Goal: Information Seeking & Learning: Learn about a topic

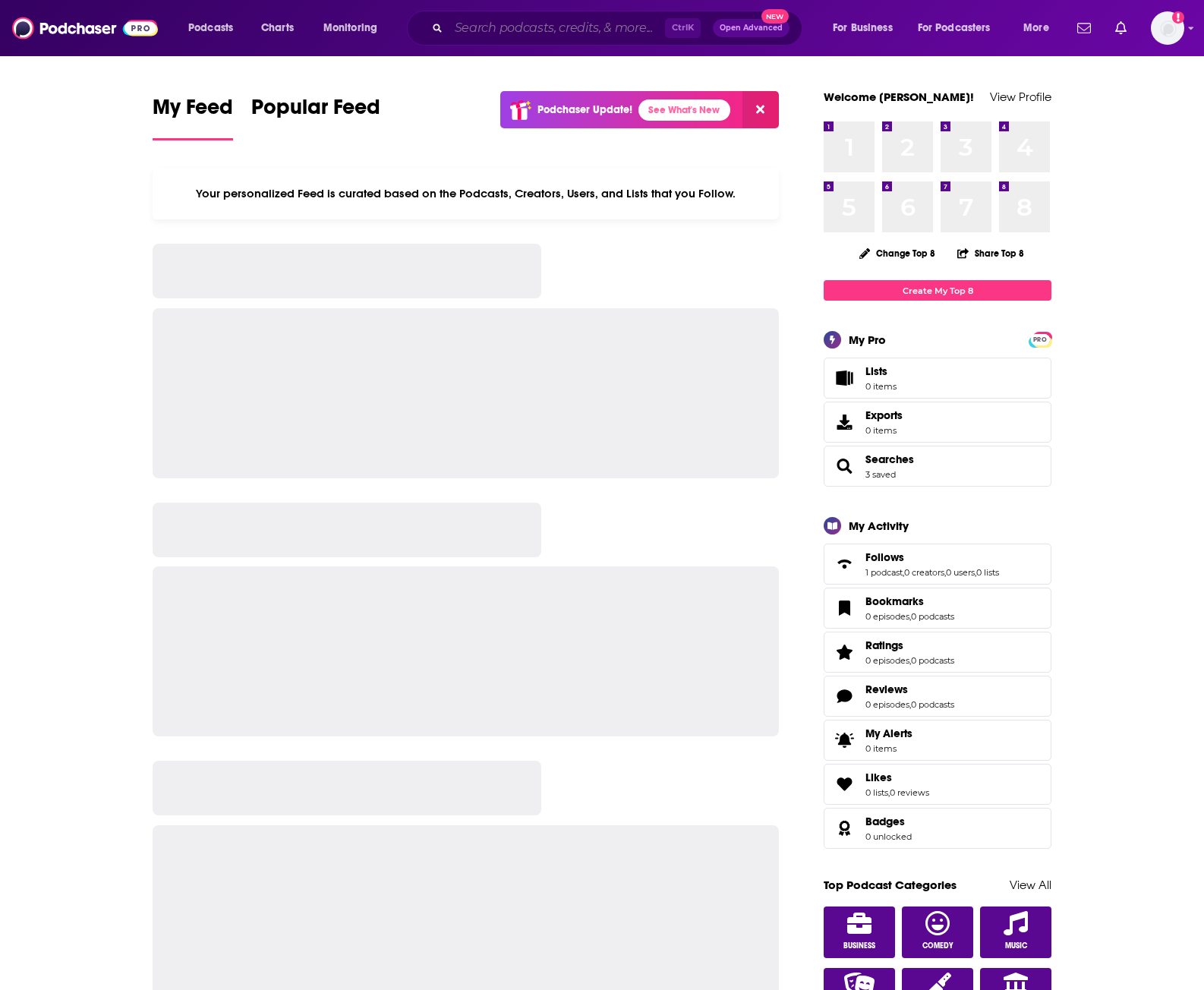
click at [532, 30] on input "Search podcasts, credits, & more..." at bounding box center [557, 28] width 216 height 24
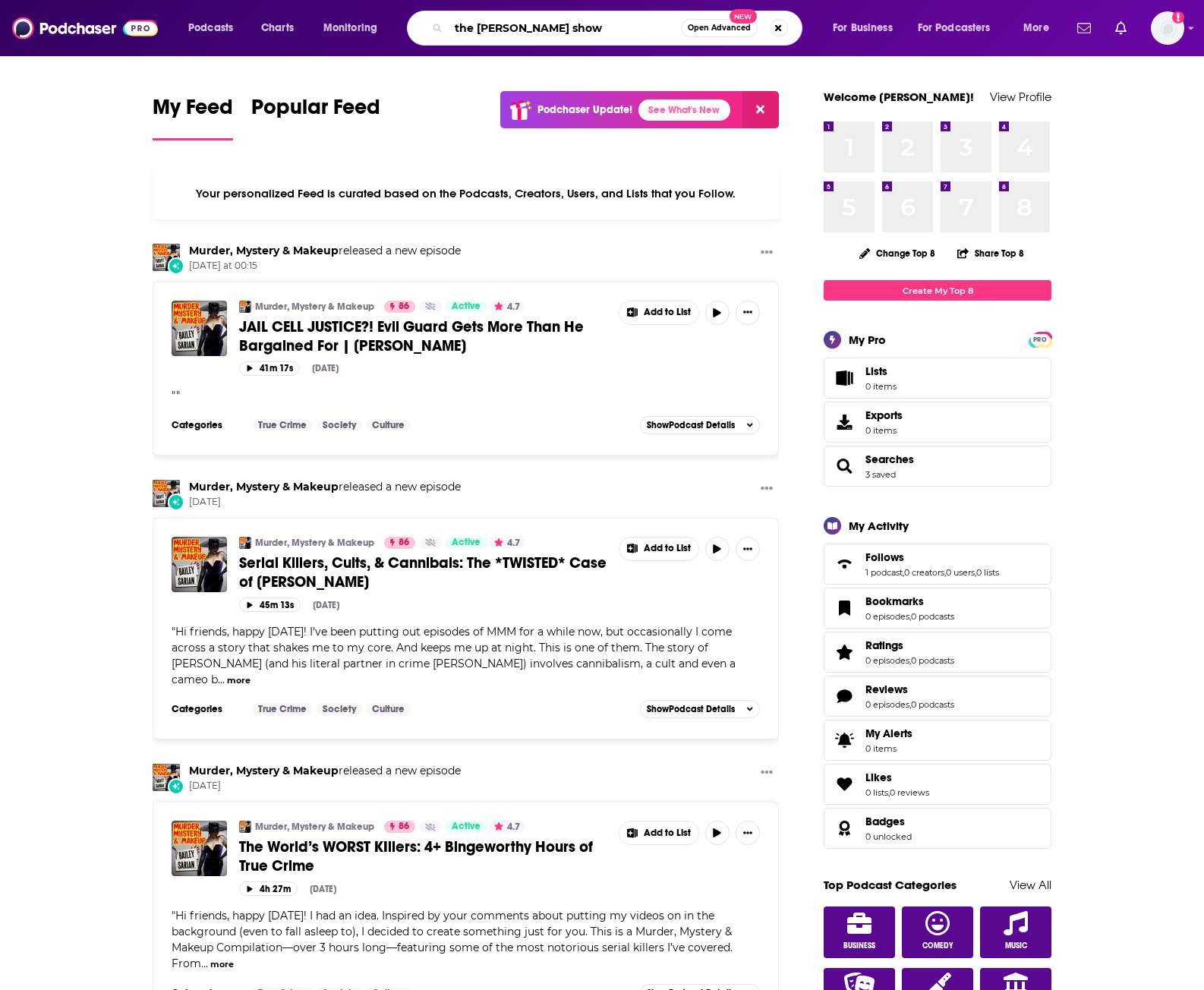
type input "the [PERSON_NAME] show"
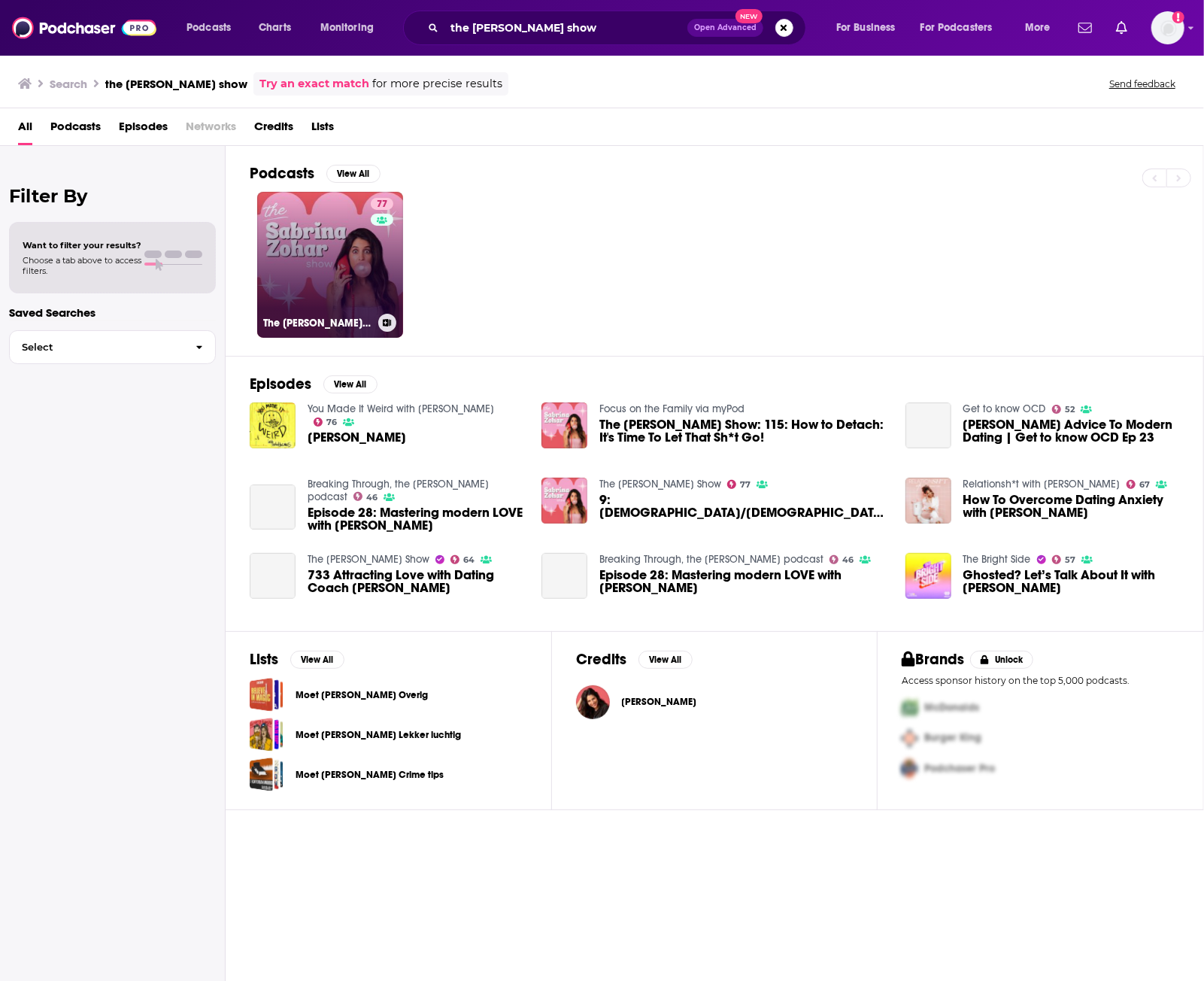
click at [332, 241] on link "77 The [PERSON_NAME] Show" at bounding box center [329, 264] width 146 height 146
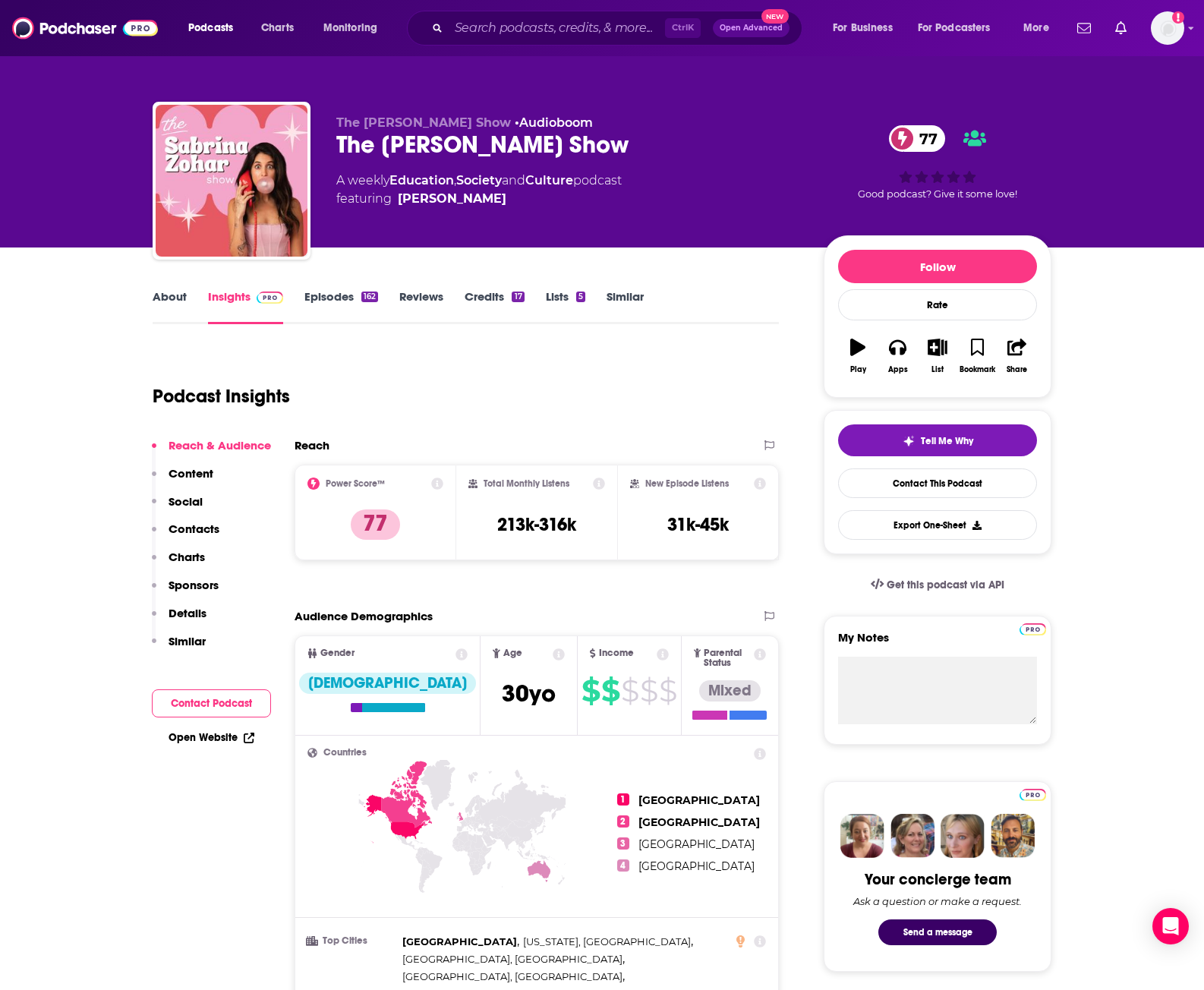
click at [431, 299] on link "Reviews" at bounding box center [421, 306] width 44 height 35
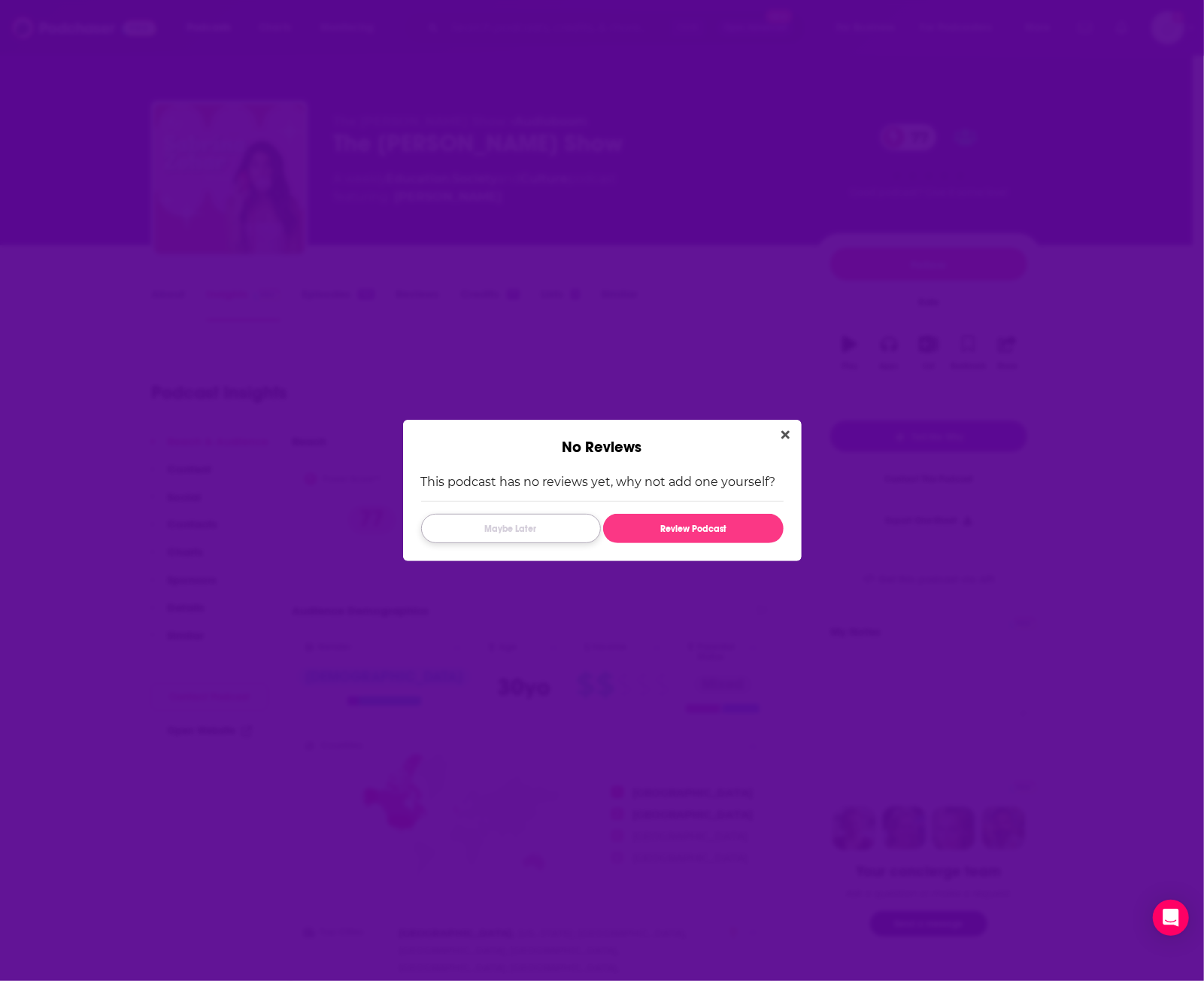
click at [510, 519] on button "Maybe Later" at bounding box center [511, 529] width 180 height 30
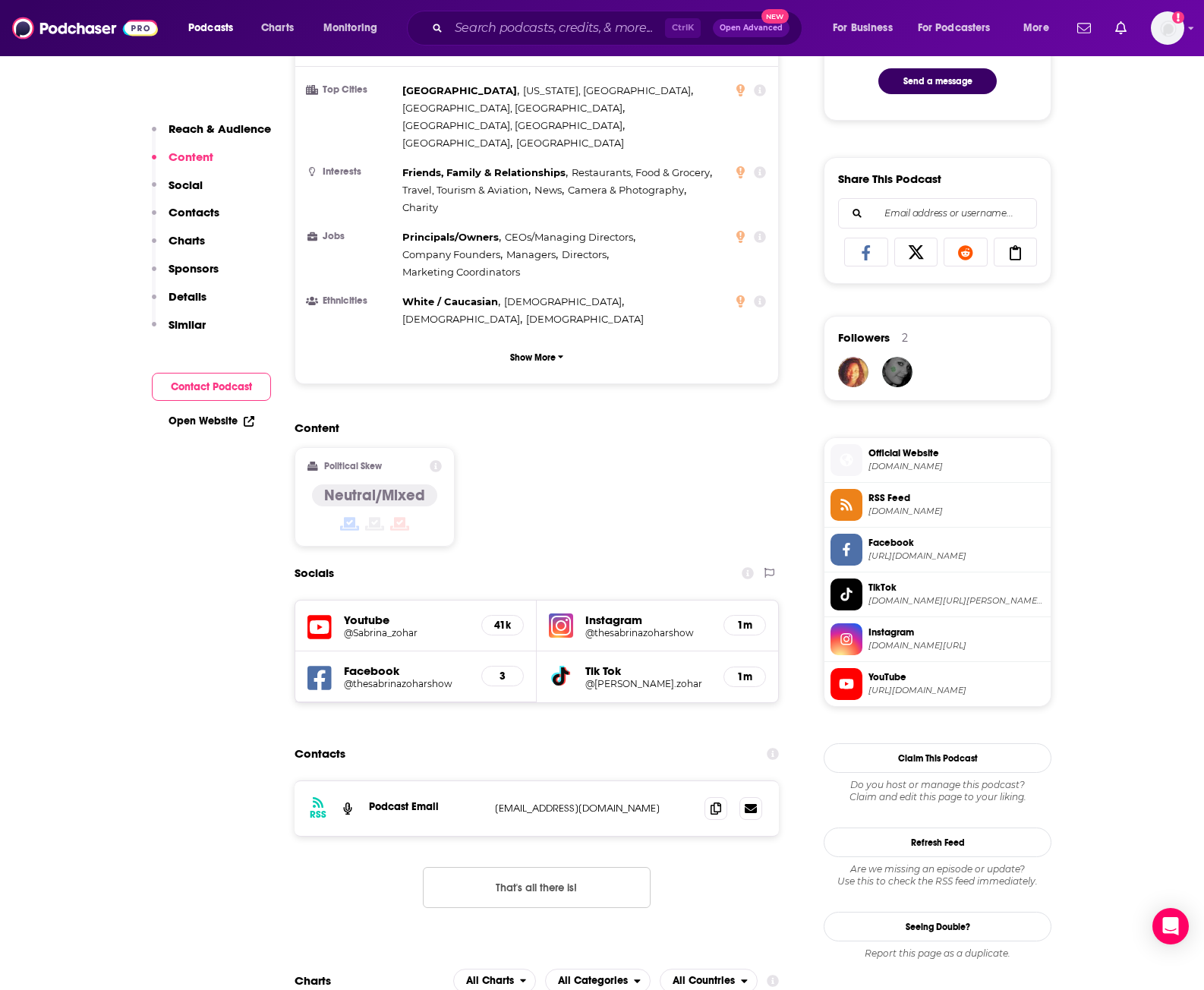
scroll to position [986, 0]
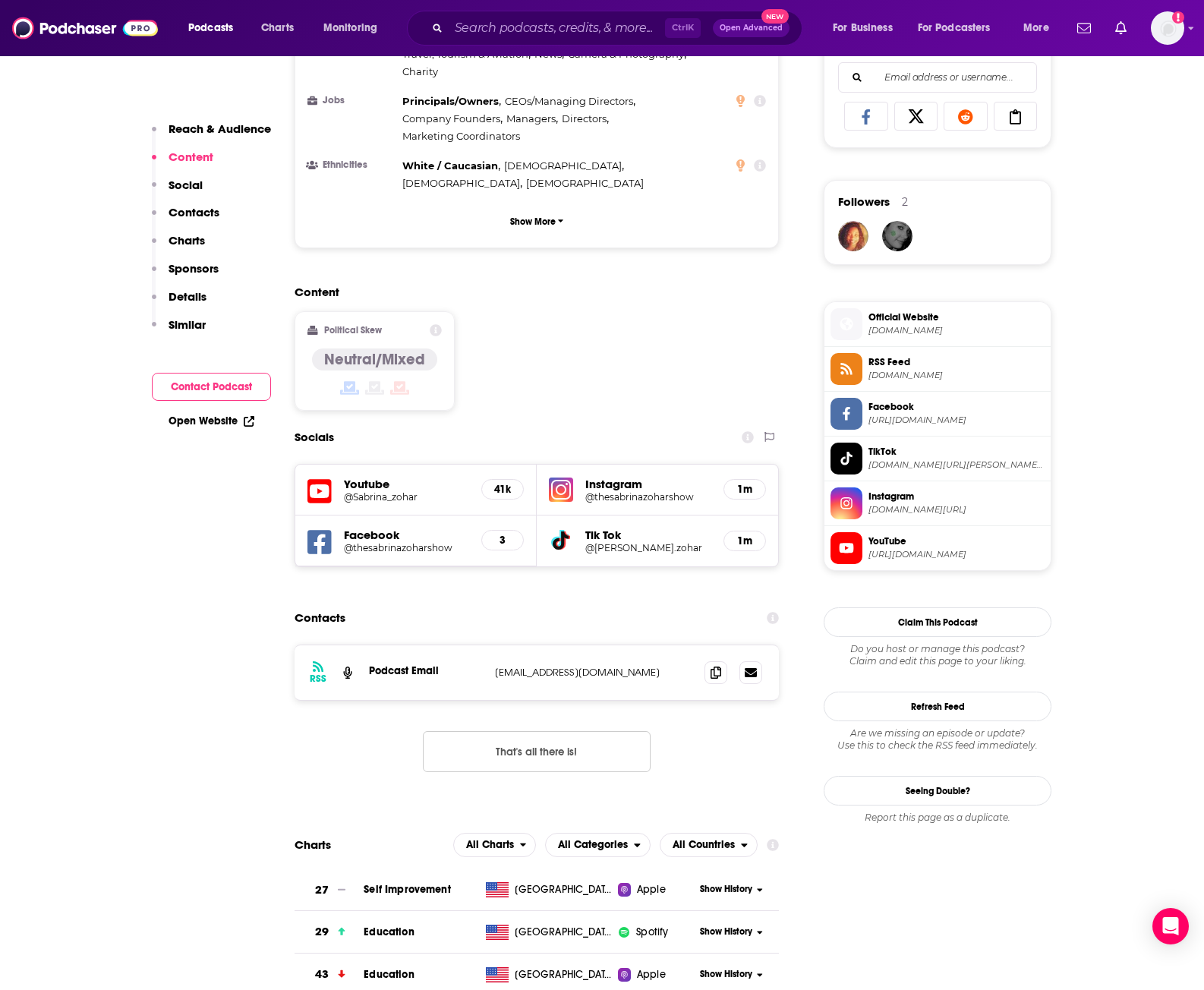
drag, startPoint x: 1027, startPoint y: 956, endPoint x: 1073, endPoint y: 979, distance: 51.4
click at [591, 285] on h2 "Content" at bounding box center [531, 291] width 472 height 14
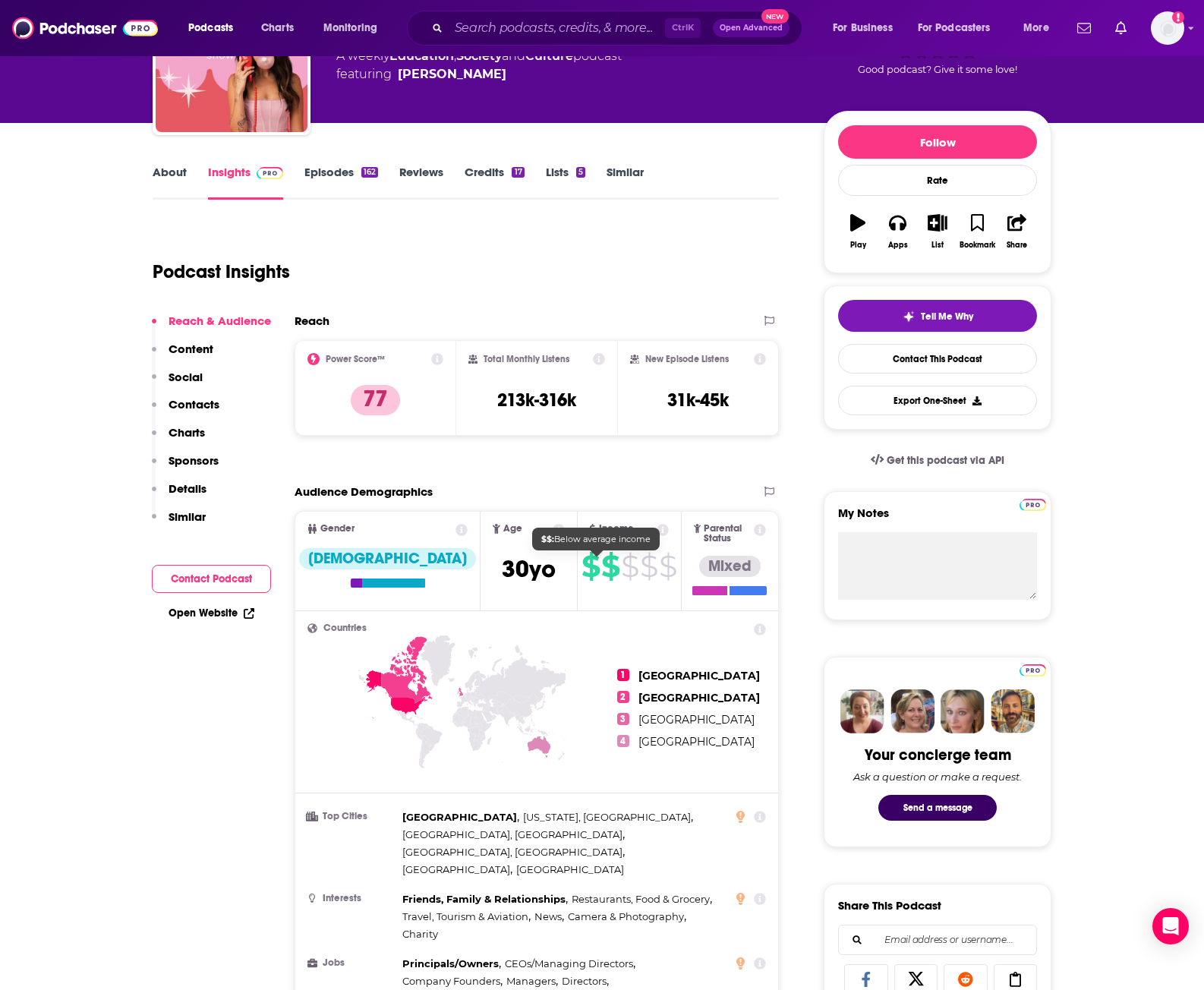
scroll to position [0, 0]
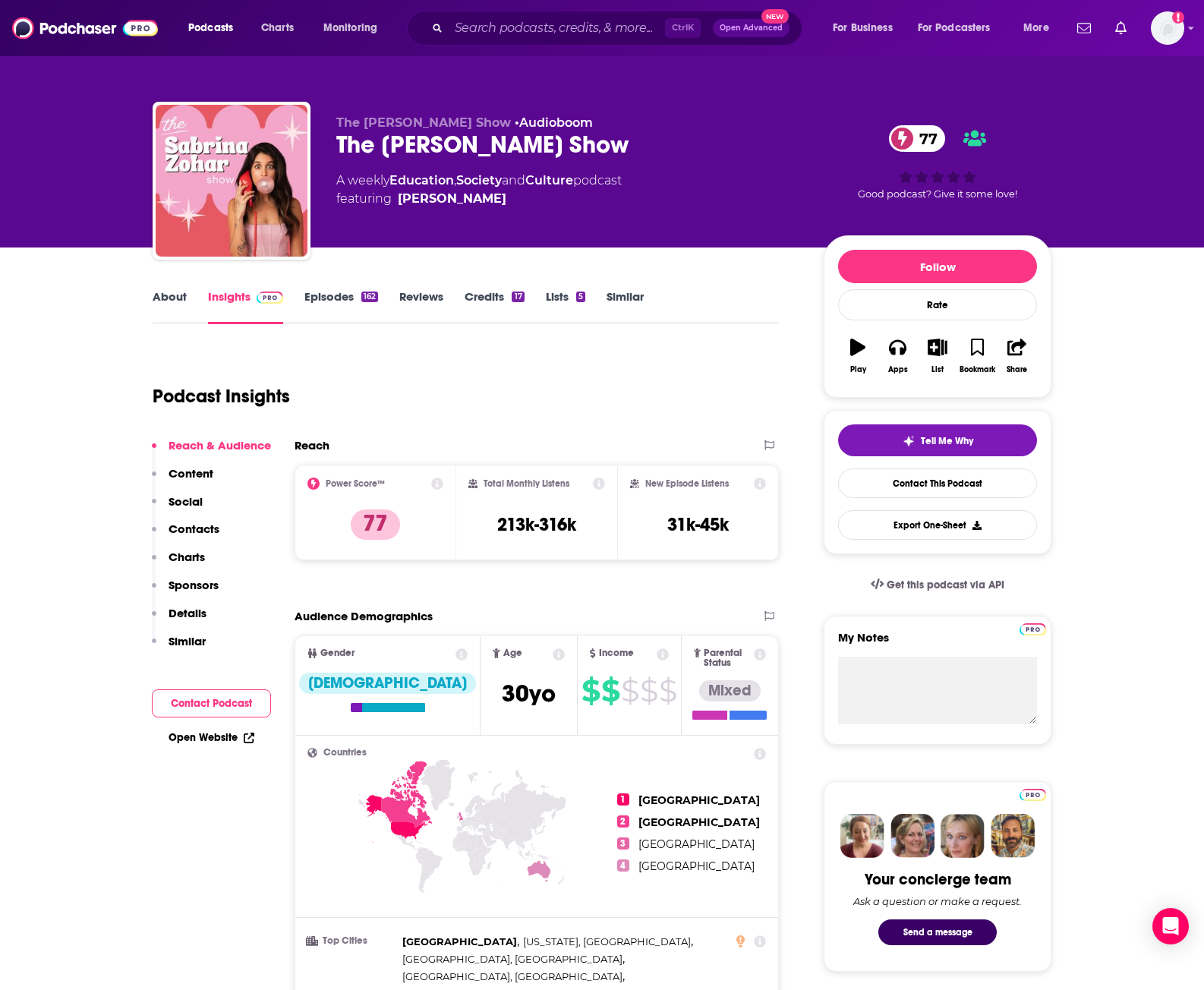
click at [650, 386] on div "Podcast Insights" at bounding box center [459, 387] width 614 height 77
click at [650, 413] on div "Podcast Insights" at bounding box center [459, 387] width 614 height 77
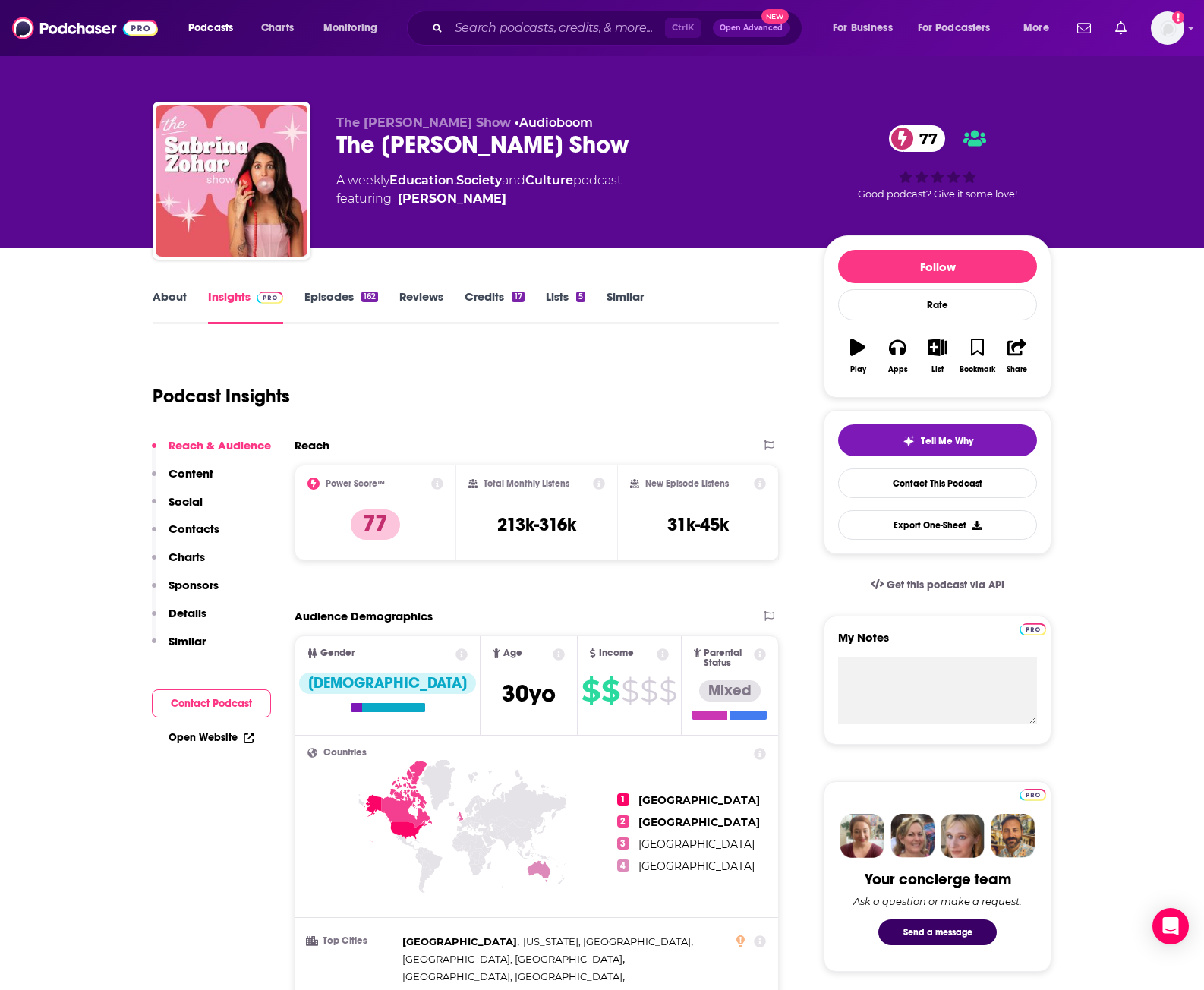
click at [624, 387] on div "Podcast Insights" at bounding box center [459, 387] width 614 height 77
click at [526, 366] on div "Podcast Insights" at bounding box center [459, 387] width 614 height 77
click at [555, 349] on div "Podcast Insights" at bounding box center [459, 387] width 614 height 77
click at [664, 412] on div "Podcast Insights" at bounding box center [459, 387] width 614 height 77
click at [692, 355] on div "Podcast Insights" at bounding box center [459, 387] width 614 height 77
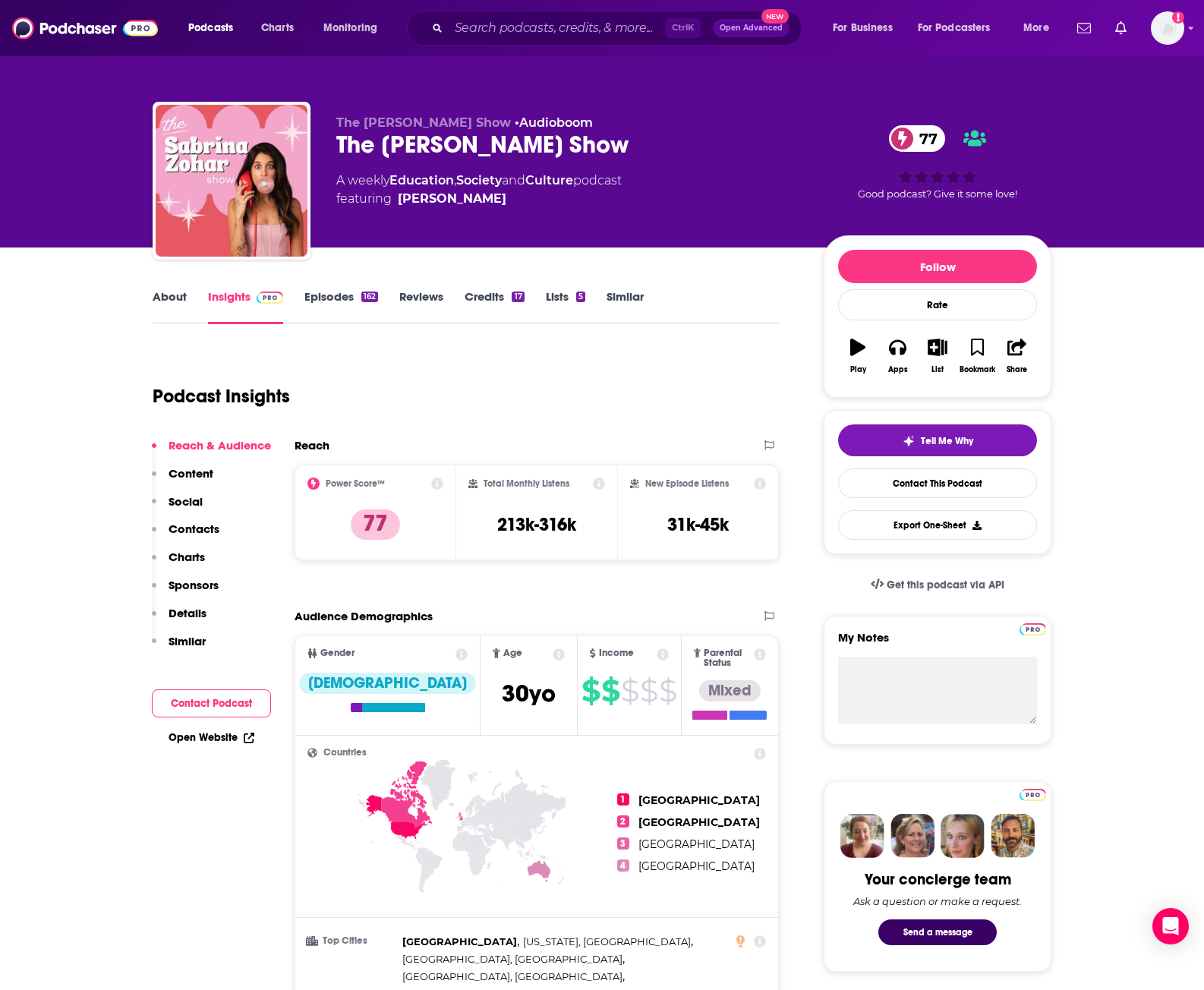
click at [628, 358] on div "Podcast Insights" at bounding box center [459, 387] width 614 height 77
click at [653, 354] on div "Podcast Insights" at bounding box center [459, 387] width 614 height 77
